Goal: Information Seeking & Learning: Learn about a topic

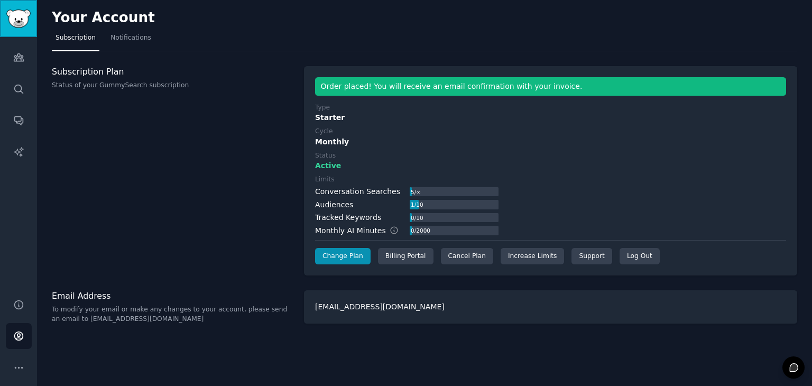
click at [23, 25] on img "Sidebar" at bounding box center [18, 19] width 24 height 18
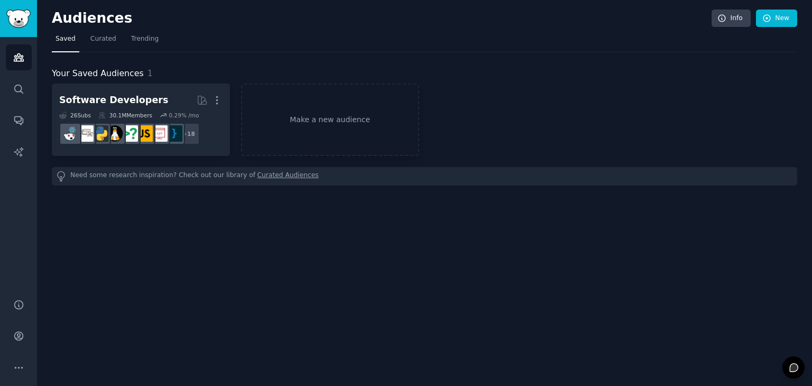
drag, startPoint x: 391, startPoint y: 224, endPoint x: 307, endPoint y: 239, distance: 85.5
click at [307, 239] on div "Audiences Info New Saved Curated Trending Your Saved Audiences 1 Software Devel…" at bounding box center [424, 193] width 775 height 386
click at [324, 121] on link "Make a new audience" at bounding box center [330, 120] width 178 height 72
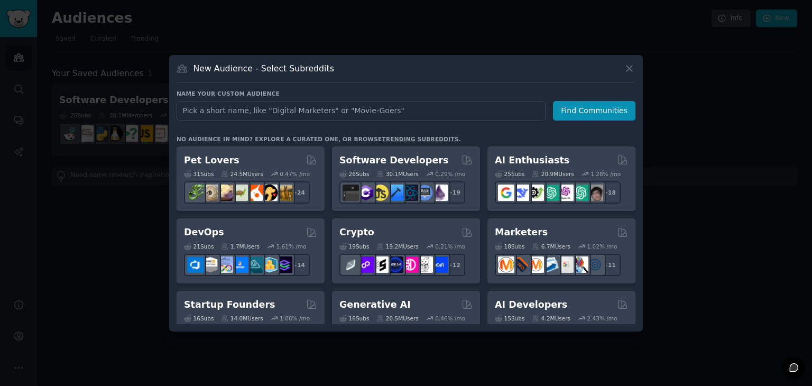
click at [290, 112] on input "text" at bounding box center [361, 111] width 369 height 20
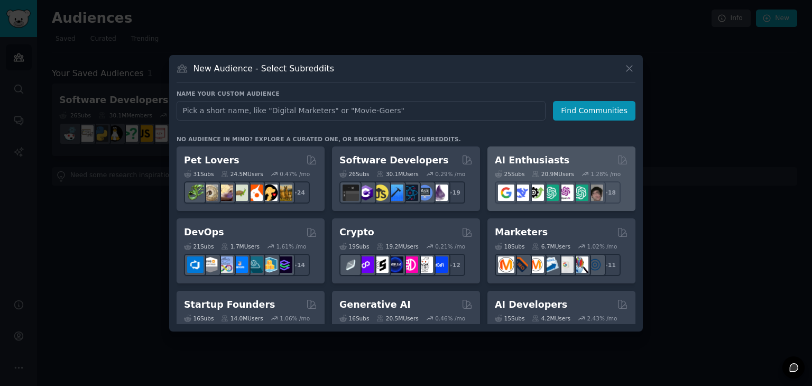
scroll to position [53, 0]
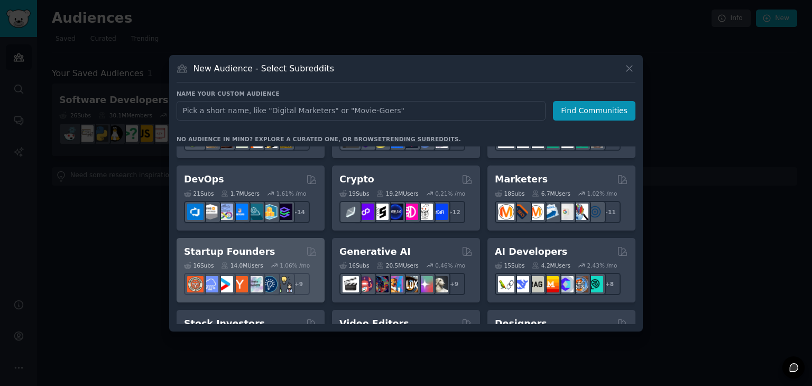
click at [262, 245] on div "Startup Founders Curated by GummySearch" at bounding box center [250, 251] width 133 height 13
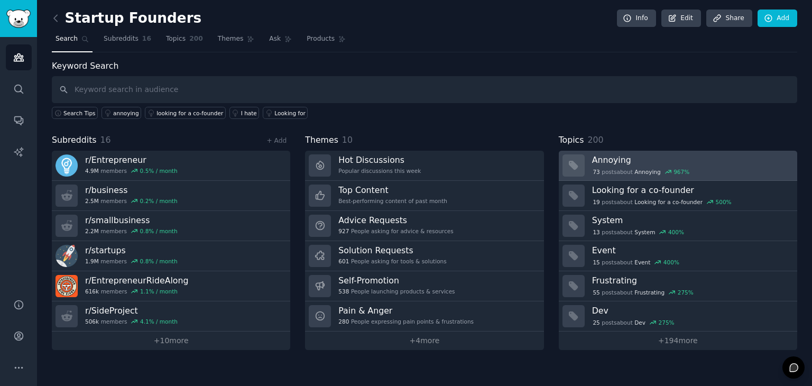
click at [626, 169] on div "73 post s about Annoying 967 %" at bounding box center [641, 172] width 98 height 10
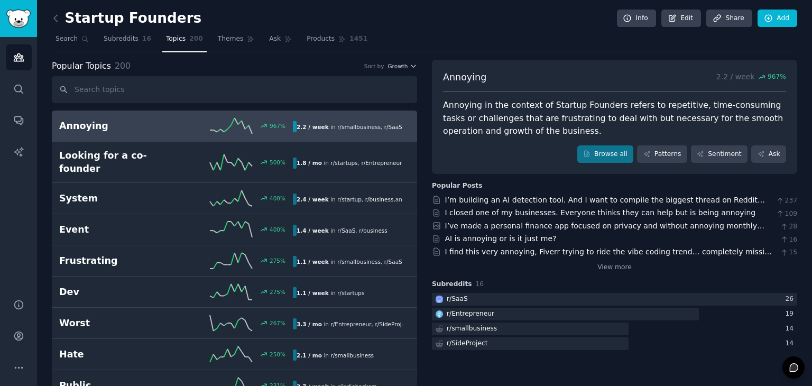
click at [145, 131] on h2 "Annoying" at bounding box center [117, 125] width 117 height 13
click at [218, 39] on span "Themes" at bounding box center [231, 39] width 26 height 10
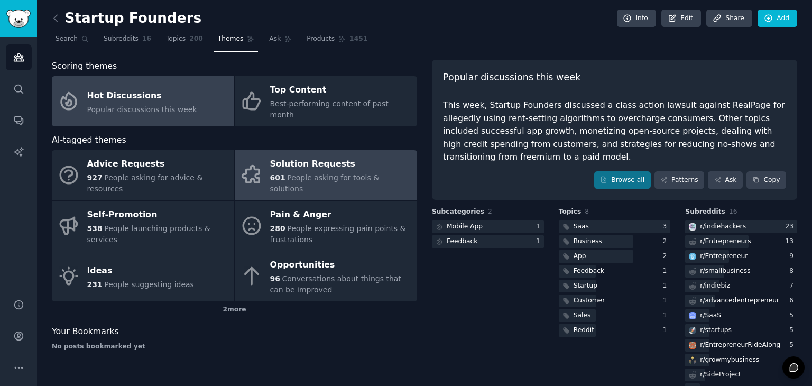
click at [387, 156] on div "Solution Requests" at bounding box center [341, 164] width 142 height 17
